Goal: Check status: Check status

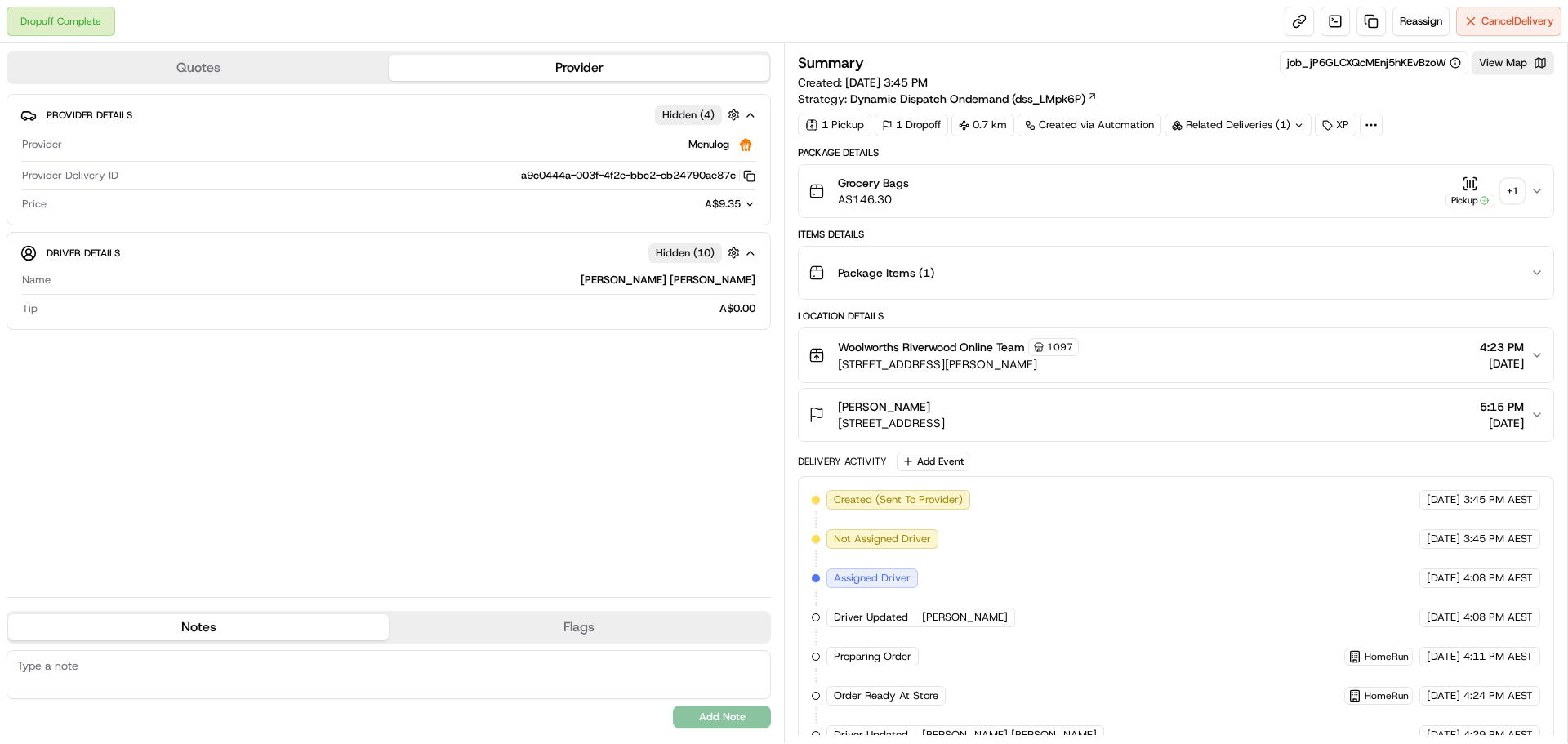
click at [1538, 196] on icon "button" at bounding box center [1537, 191] width 13 height 13
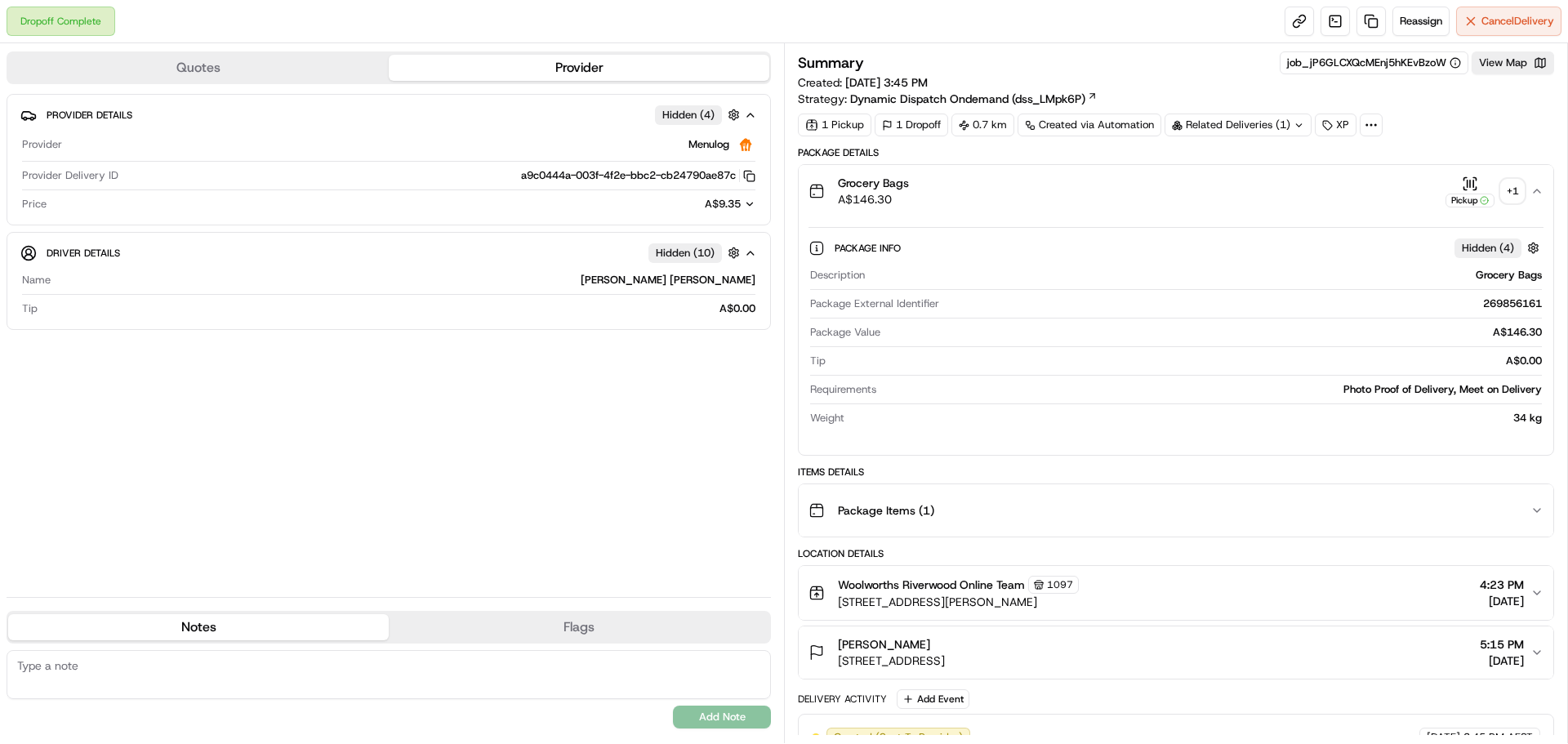
click at [1526, 189] on div "Grocery Bags A$146.30 Pickup + 1" at bounding box center [1170, 191] width 722 height 32
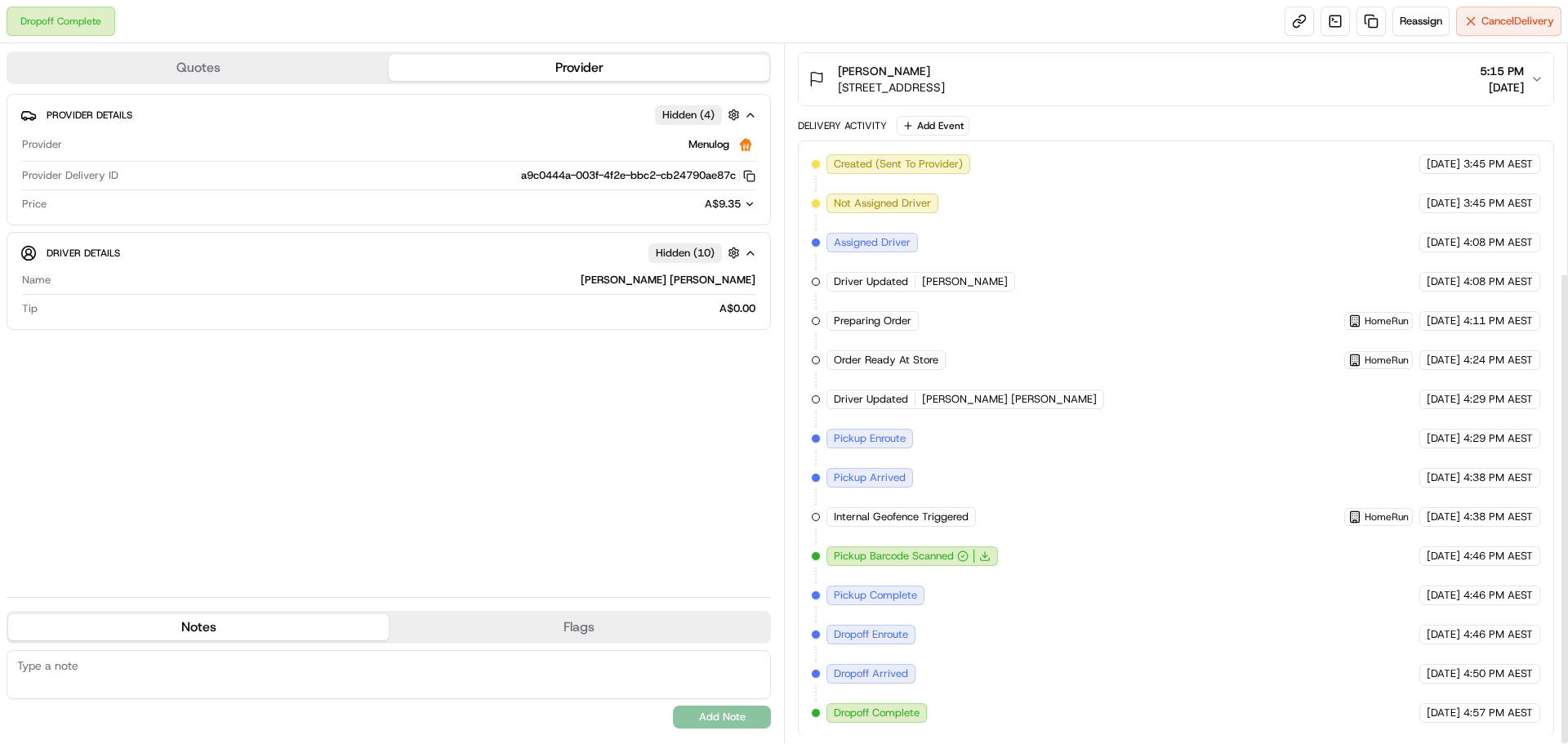
scroll to position [337, 0]
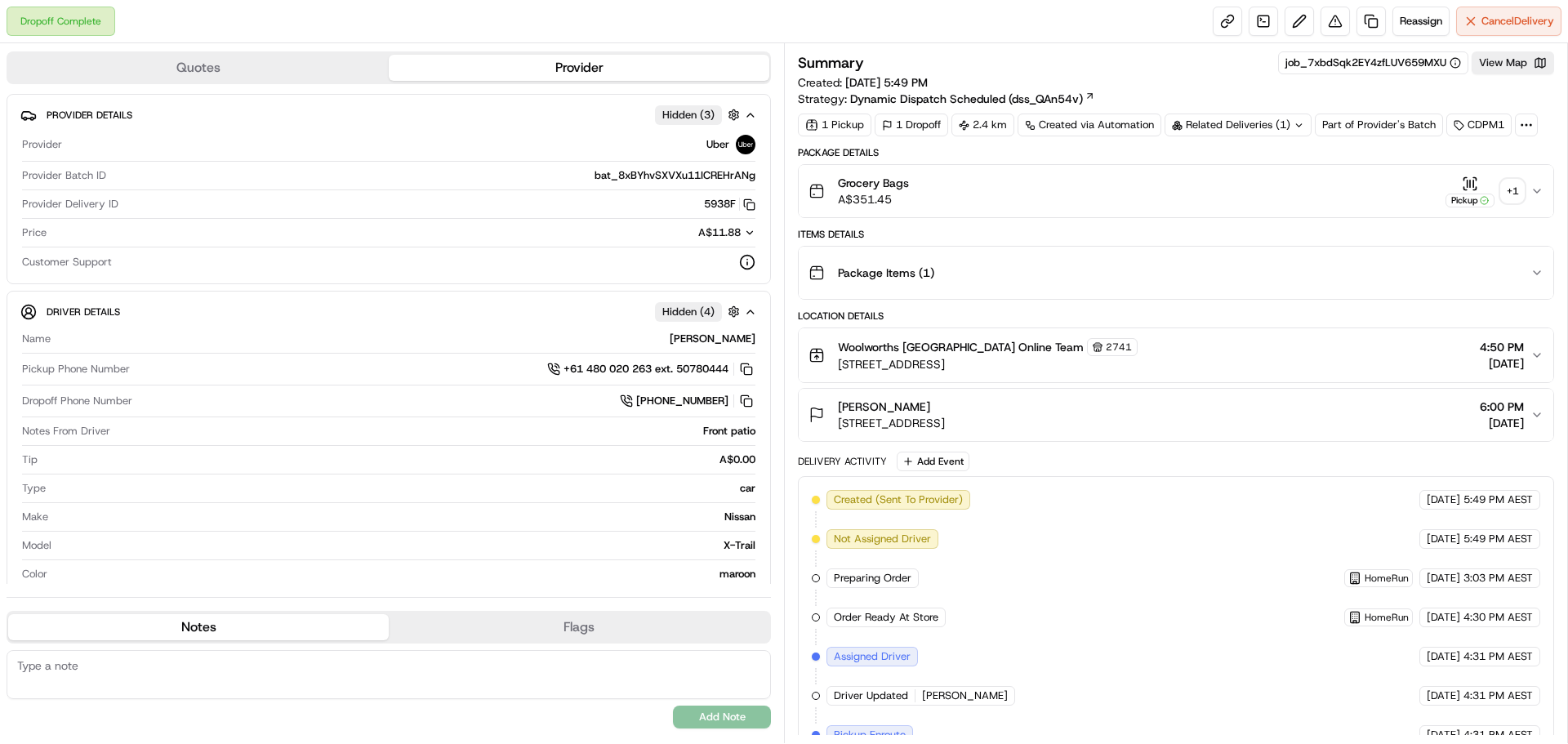
click at [1542, 187] on icon "button" at bounding box center [1537, 191] width 13 height 13
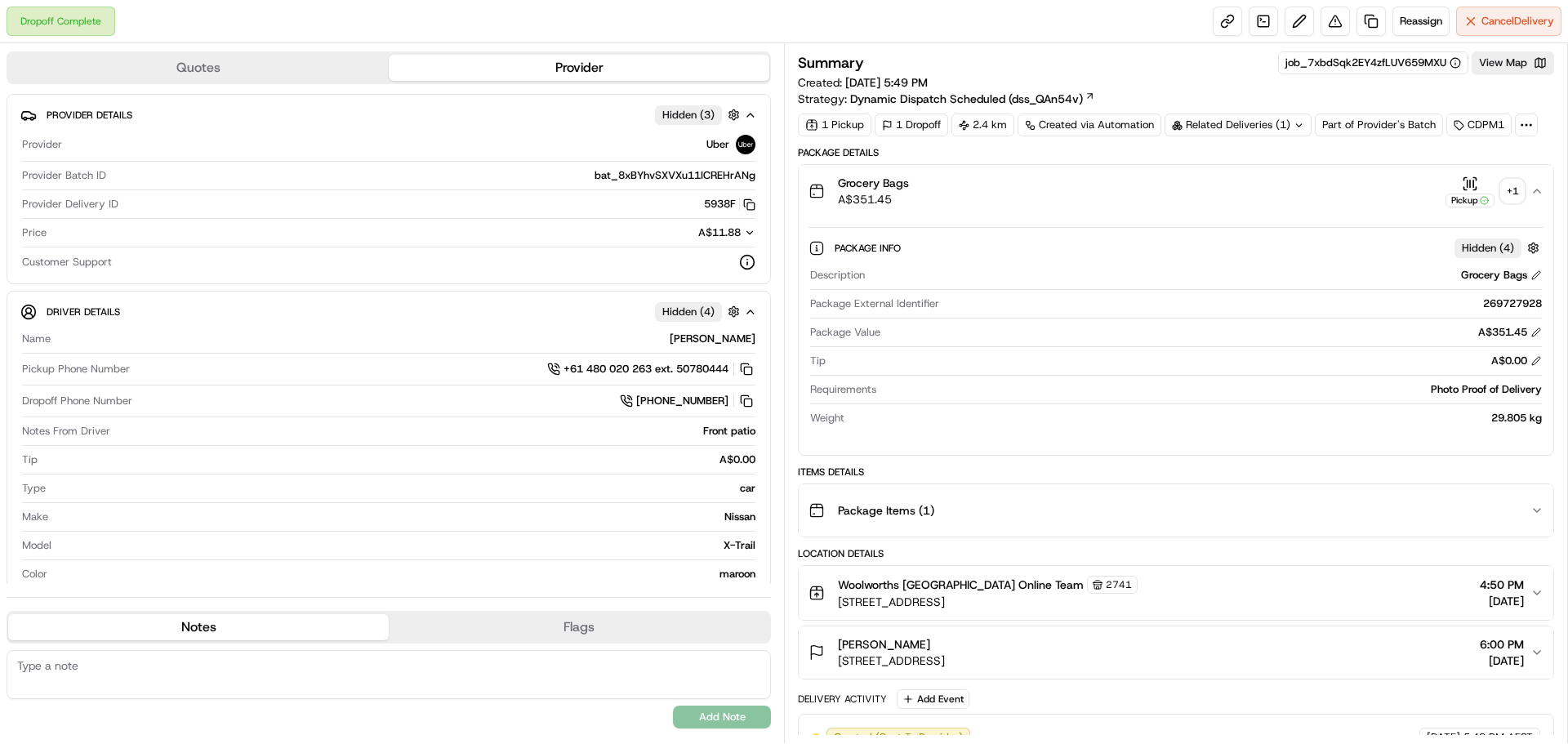
click at [1532, 188] on icon "button" at bounding box center [1537, 191] width 13 height 13
